Goal: Register for event/course

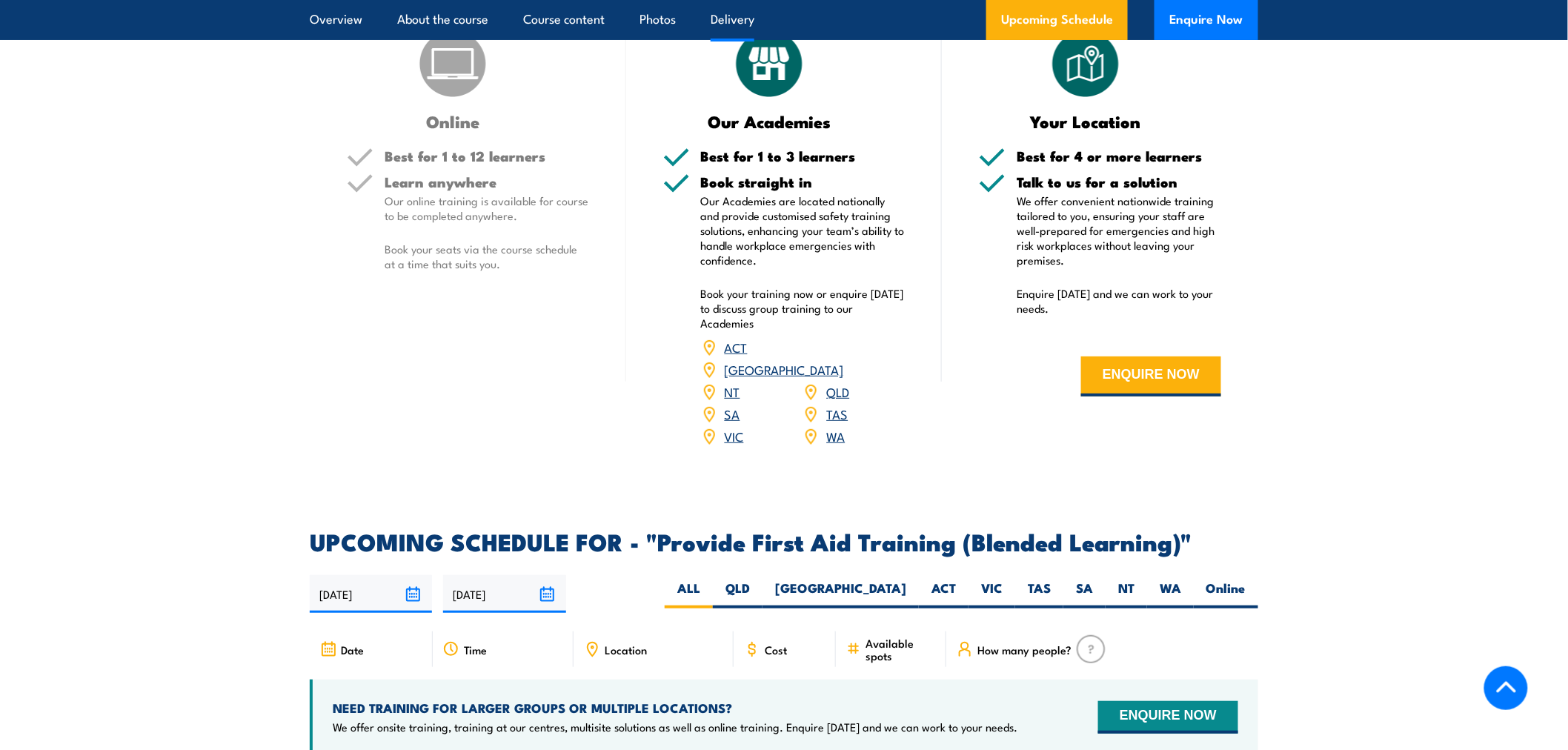
scroll to position [2635, 0]
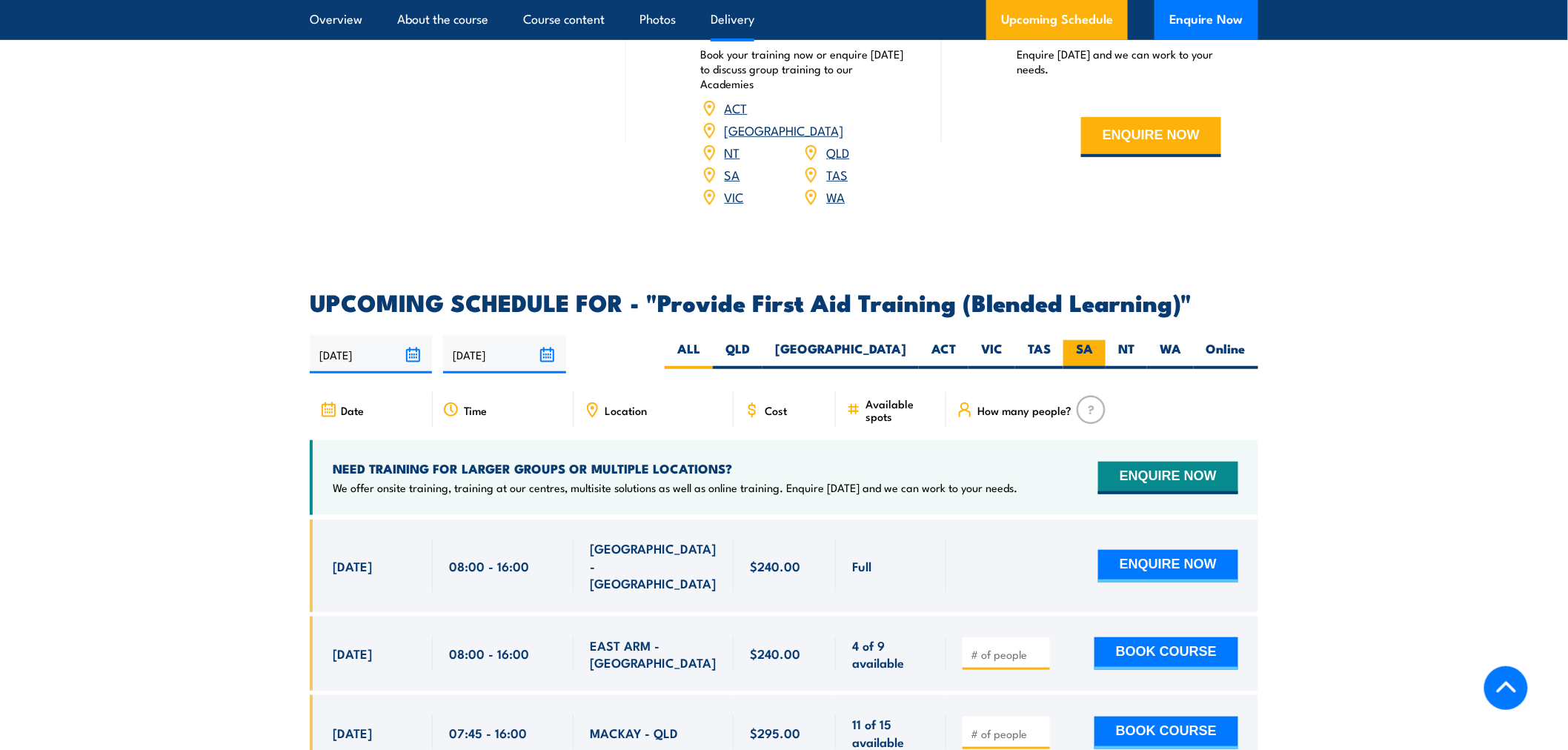
click at [1077, 368] on label "SA" at bounding box center [1084, 354] width 42 height 29
click at [1093, 350] on input "SA" at bounding box center [1098, 344] width 10 height 10
radio input "true"
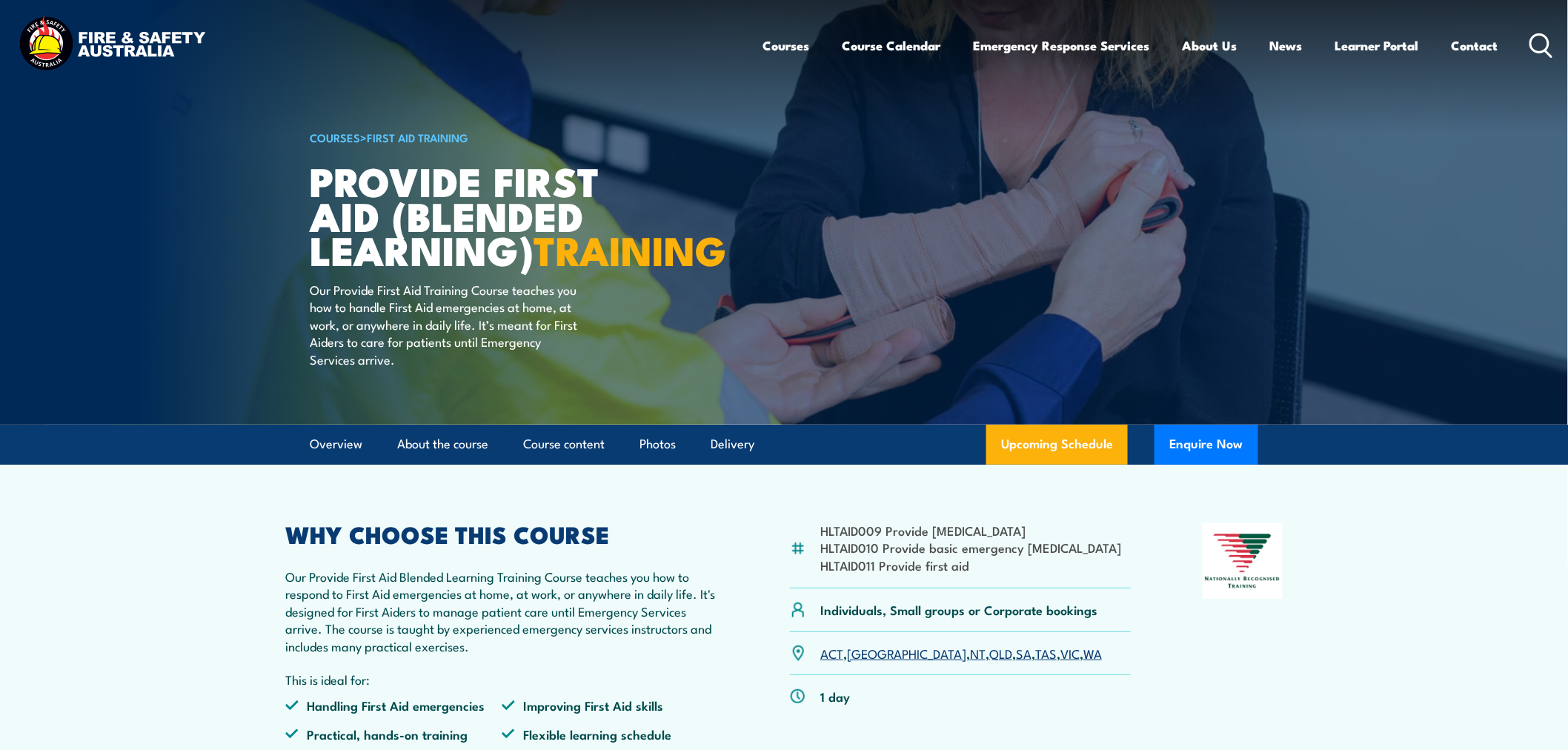
click at [1536, 44] on icon at bounding box center [1541, 45] width 23 height 24
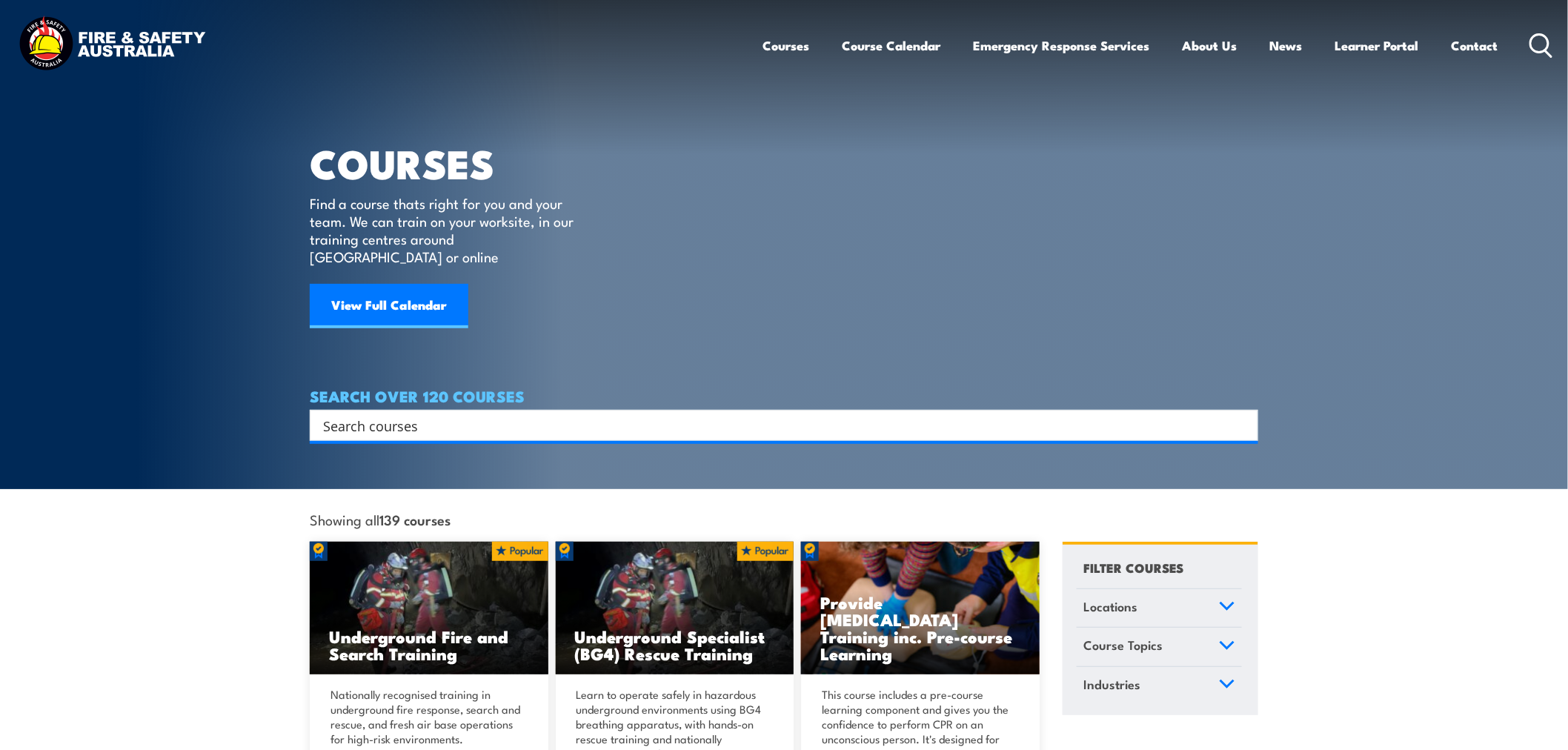
click at [475, 415] on input "Search input" at bounding box center [773, 425] width 902 height 23
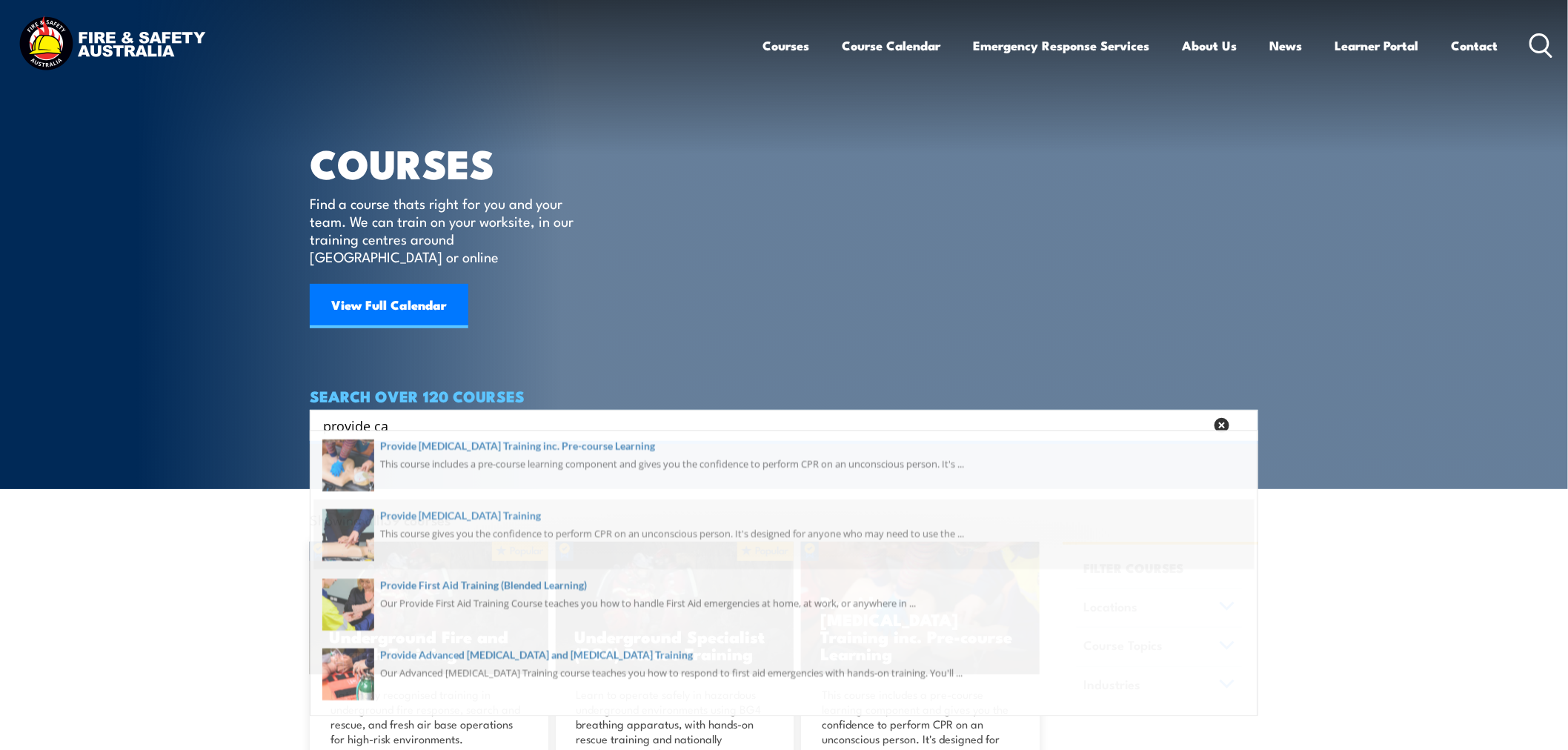
type input "provide ca"
click at [576, 521] on span at bounding box center [784, 540] width 939 height 69
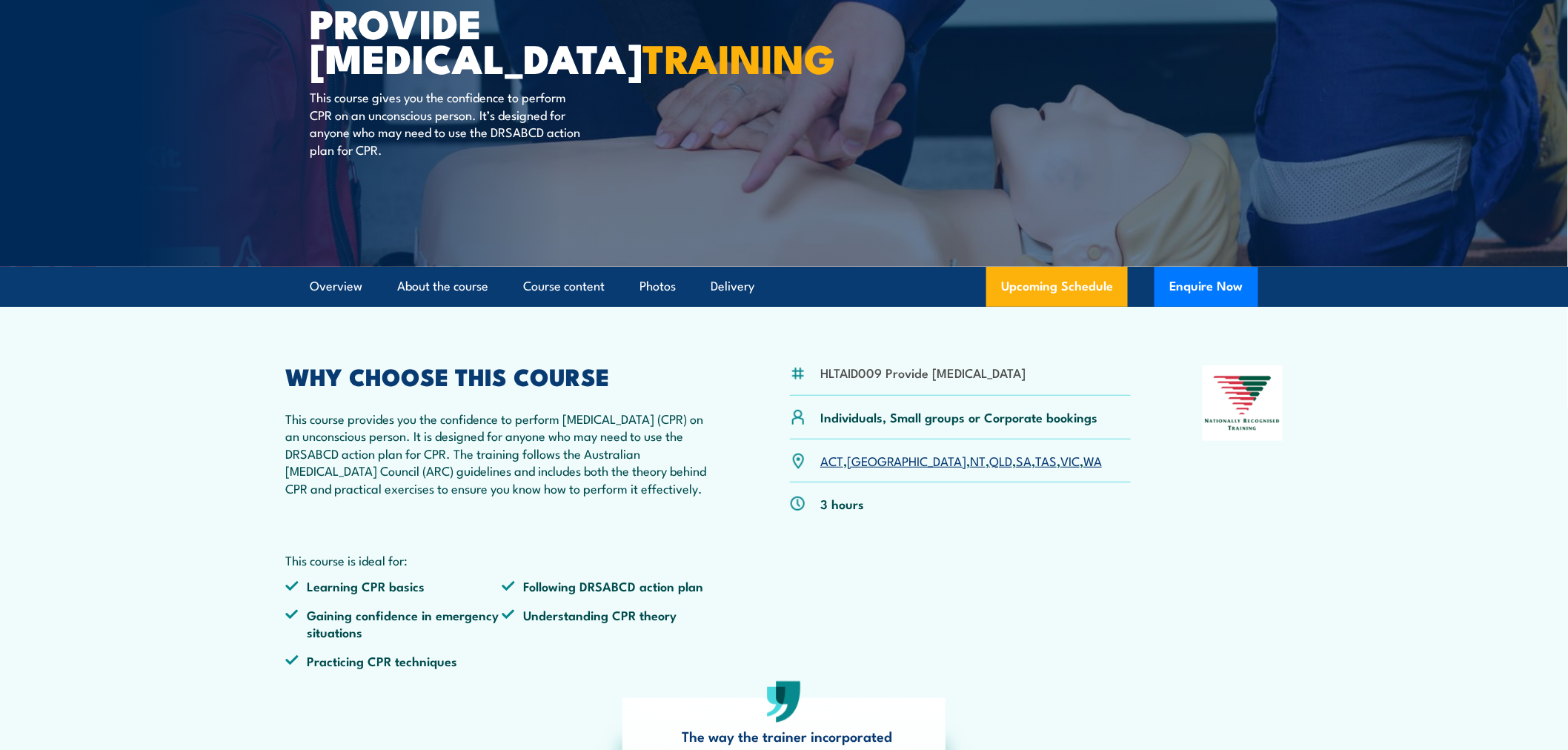
scroll to position [165, 0]
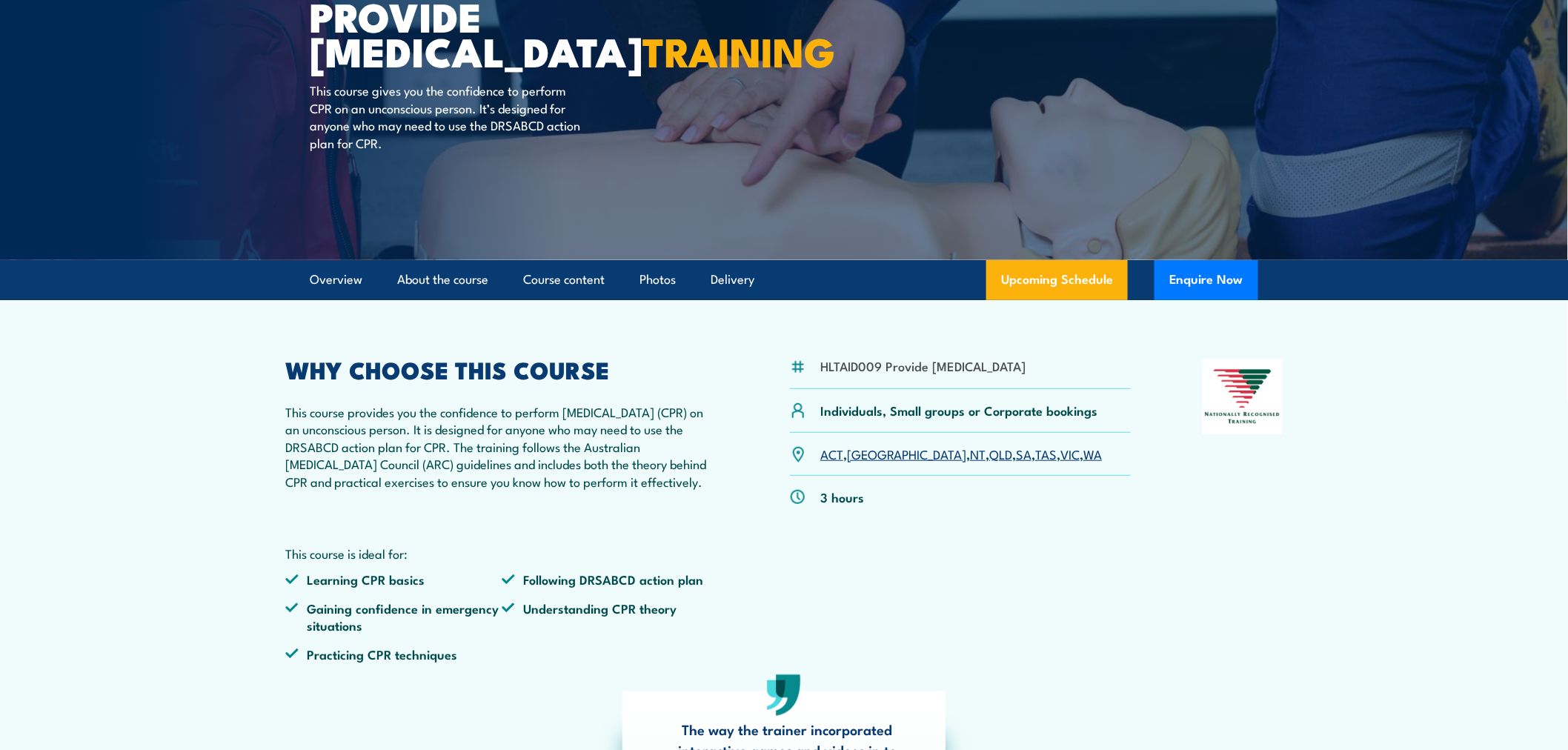
click at [1016, 462] on link "SA" at bounding box center [1023, 453] width 15 height 18
